Goal: Complete application form

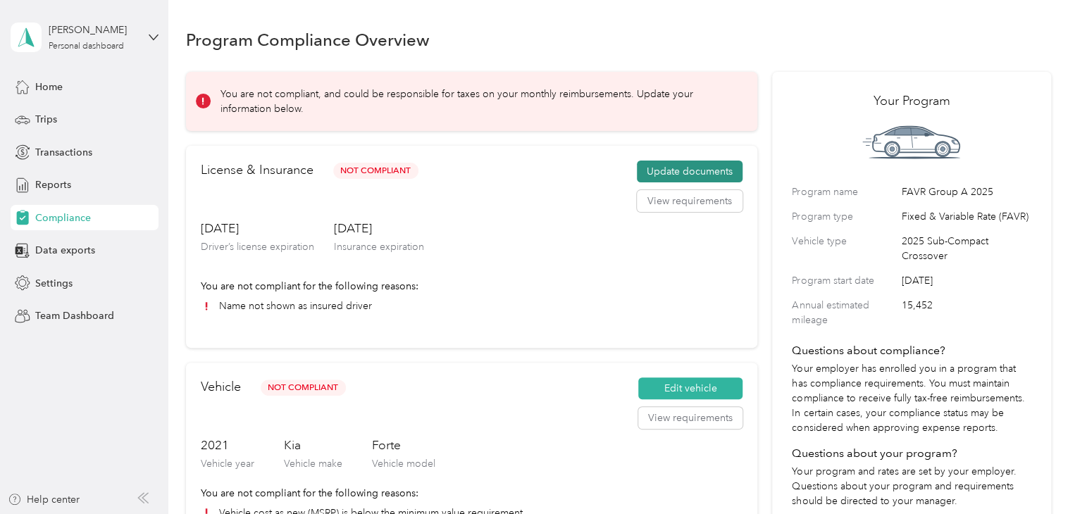
click at [698, 168] on button "Update documents" at bounding box center [690, 172] width 106 height 23
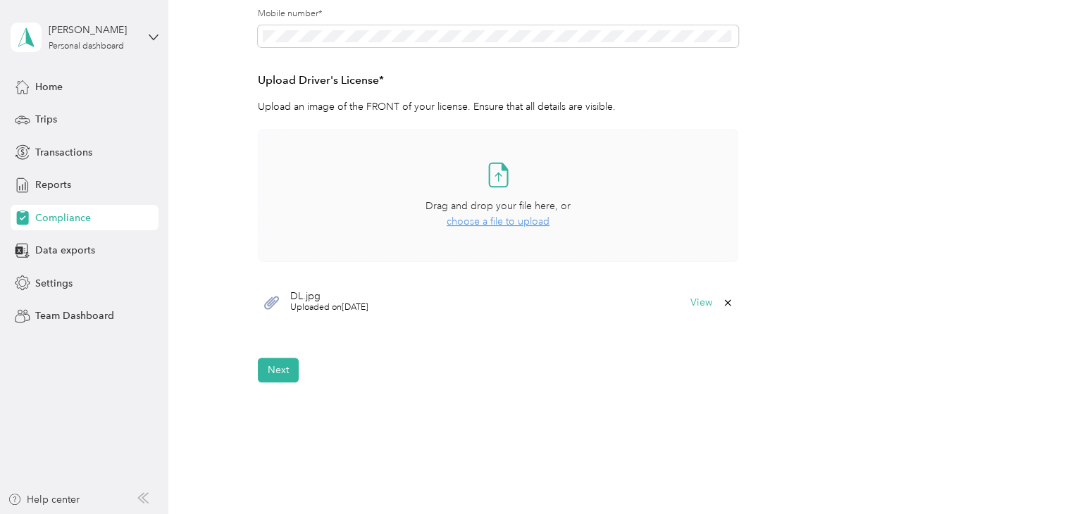
scroll to position [409, 0]
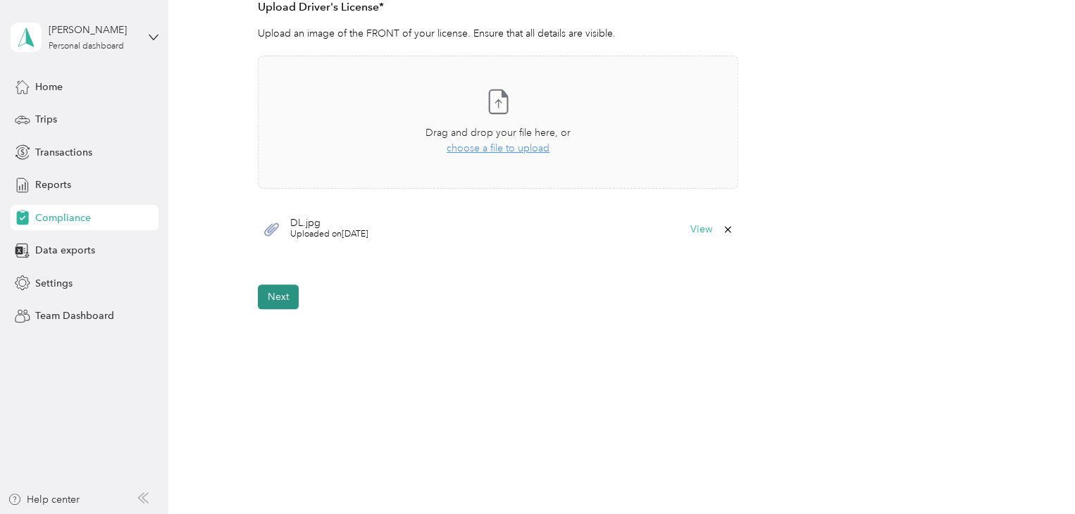
click at [276, 289] on button "Next" at bounding box center [278, 297] width 41 height 25
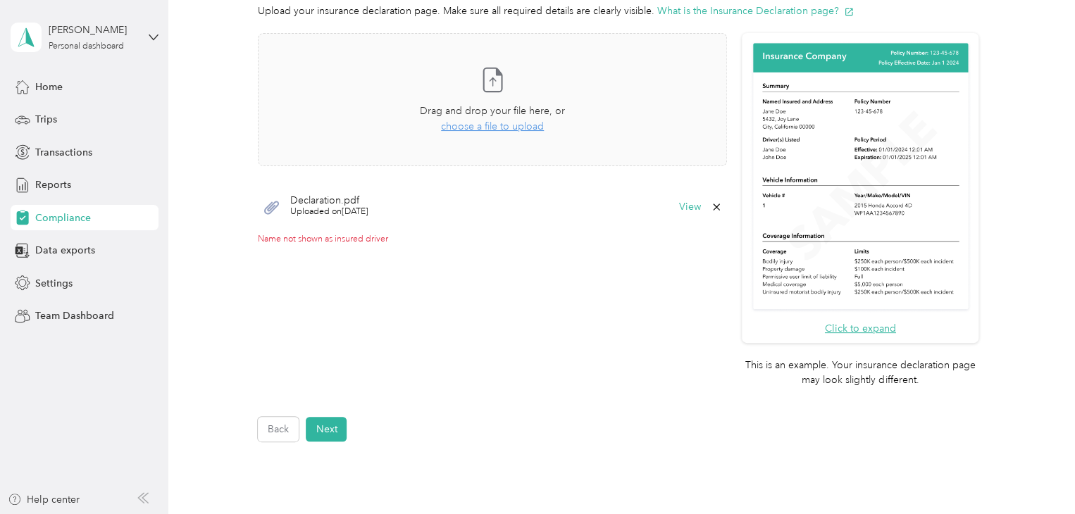
scroll to position [344, 0]
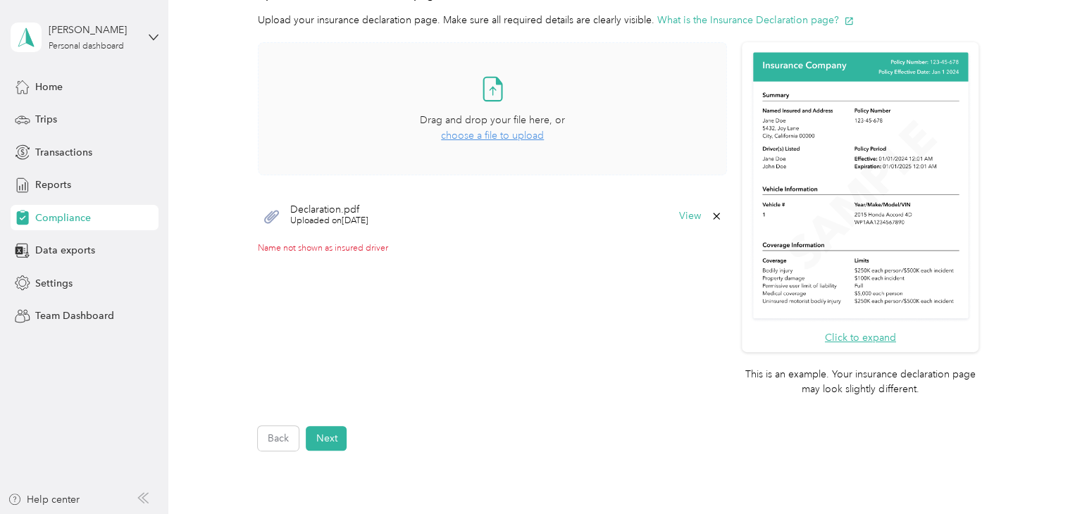
click at [502, 133] on span "choose a file to upload" at bounding box center [492, 136] width 103 height 12
click at [326, 435] on button "Next" at bounding box center [326, 438] width 41 height 25
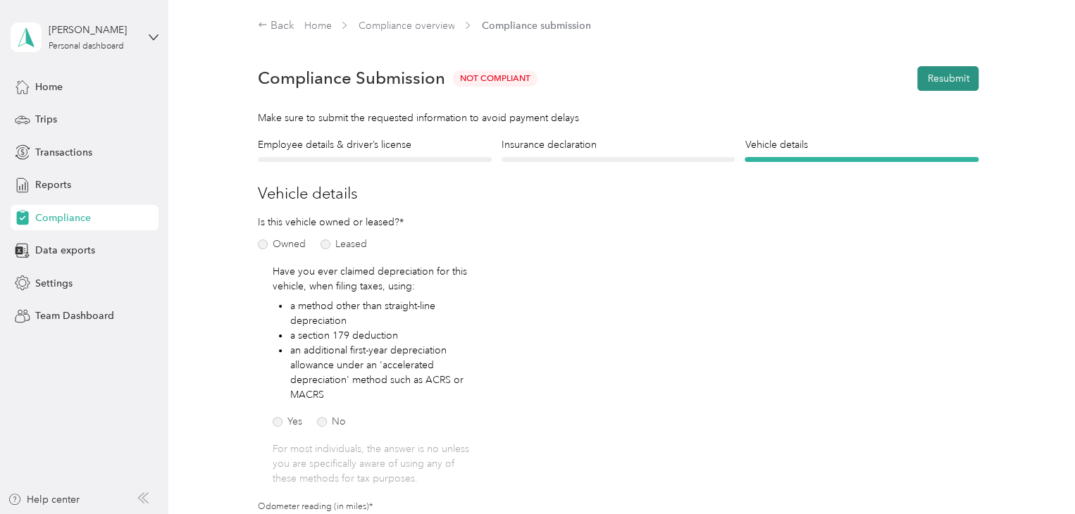
click at [944, 77] on button "Resubmit" at bounding box center [947, 78] width 61 height 25
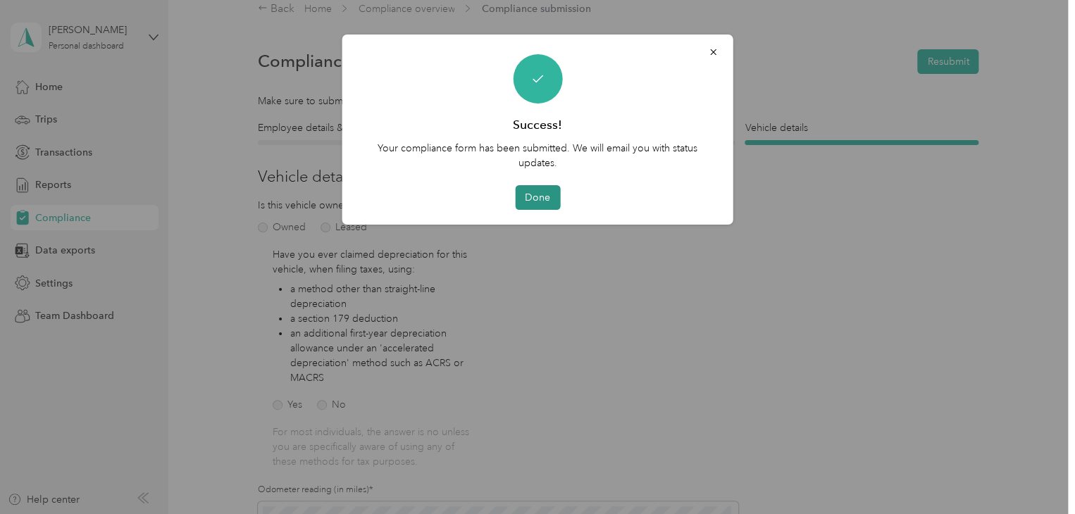
click at [529, 195] on button "Done" at bounding box center [537, 197] width 45 height 25
